Goal: Task Accomplishment & Management: Manage account settings

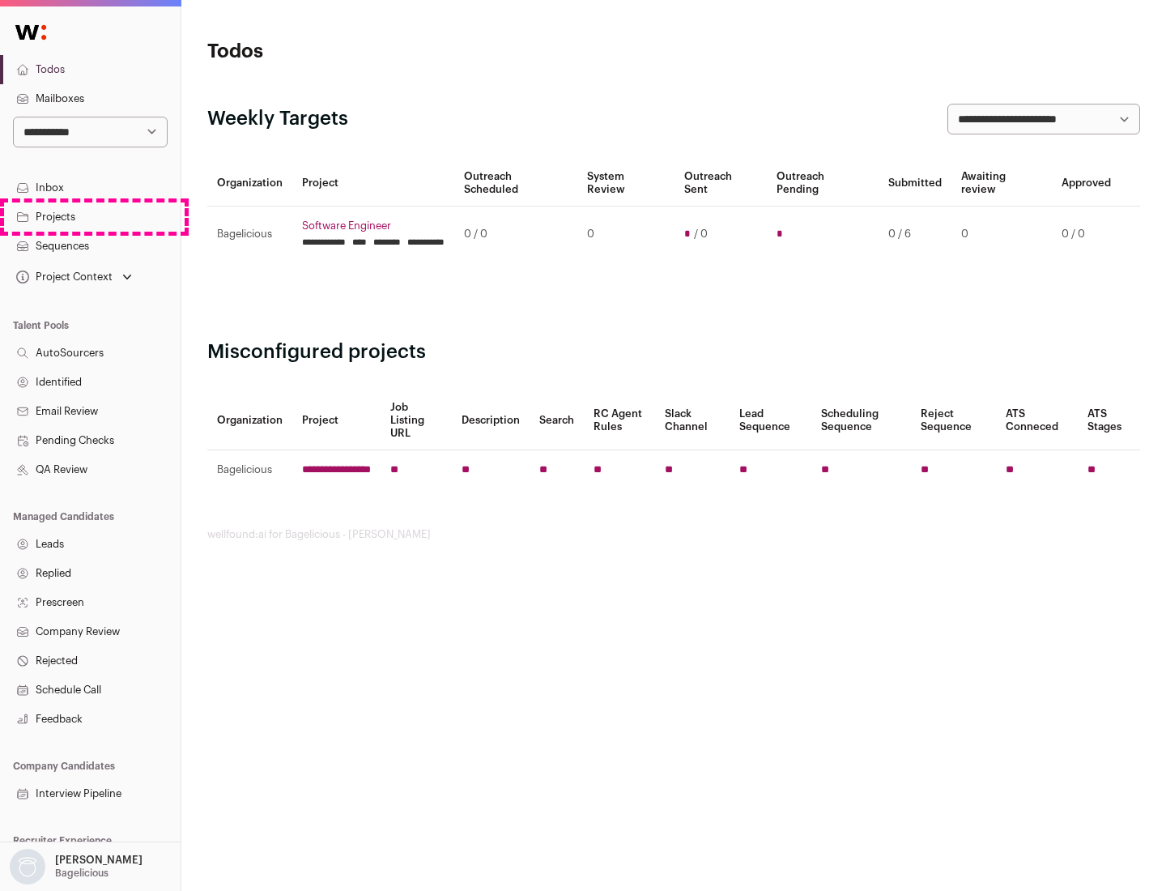
click at [90, 216] on link "Projects" at bounding box center [90, 216] width 181 height 29
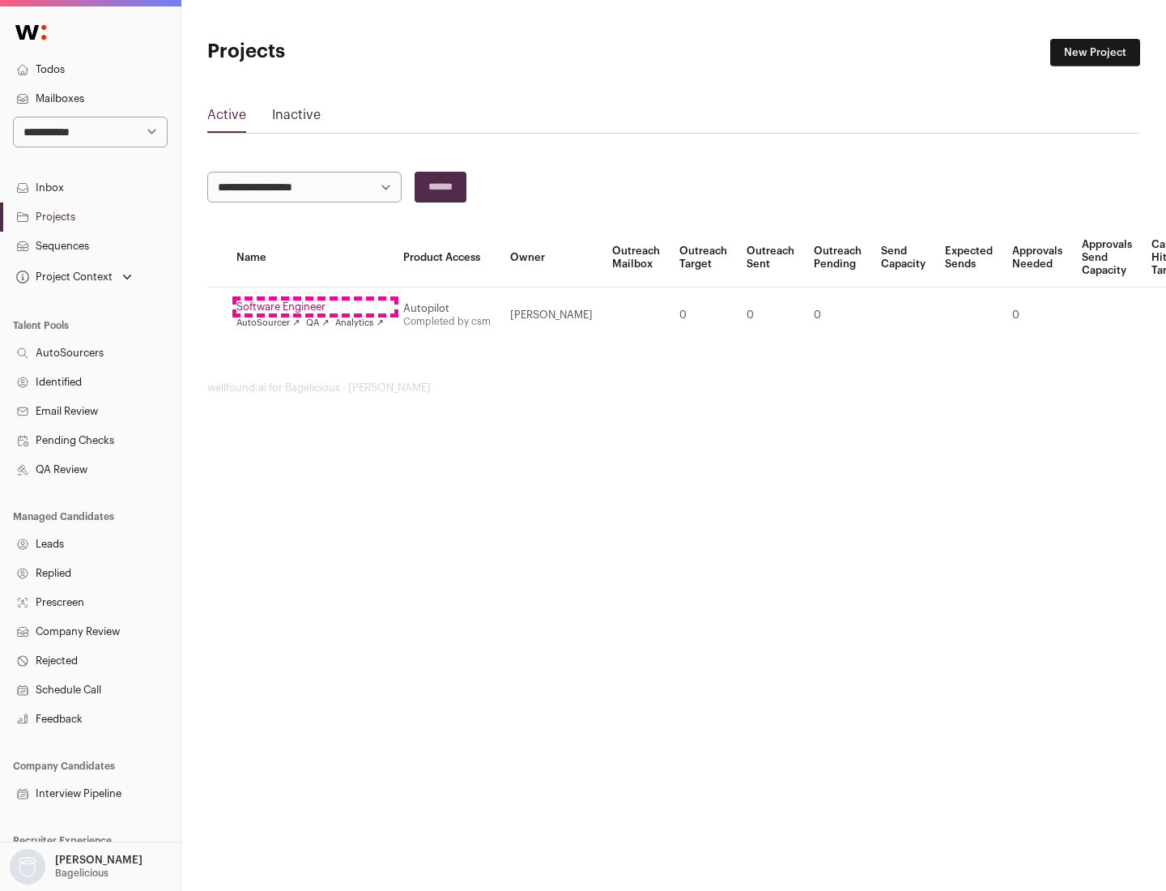
click at [315, 307] on link "Software Engineer" at bounding box center [309, 306] width 147 height 13
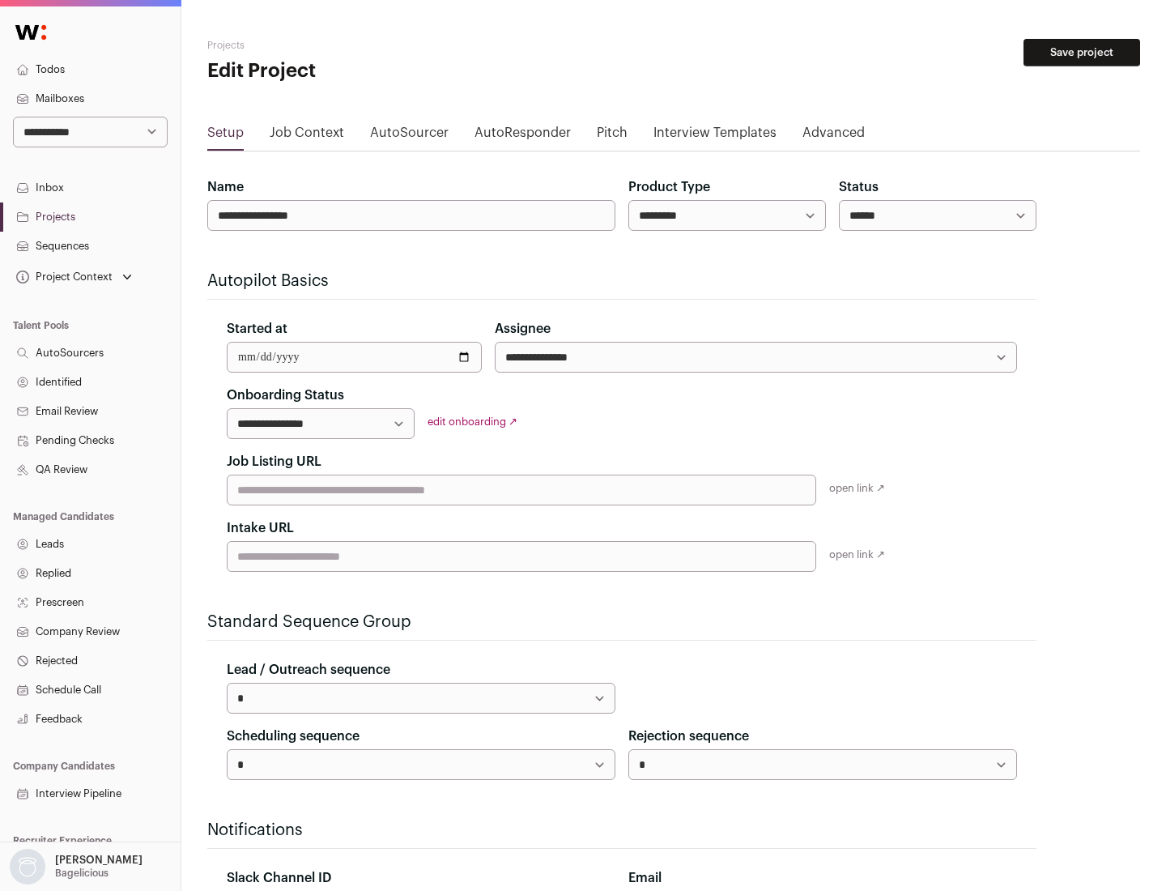
click at [1082, 53] on button "Save project" at bounding box center [1081, 53] width 117 height 28
